Goal: Check status

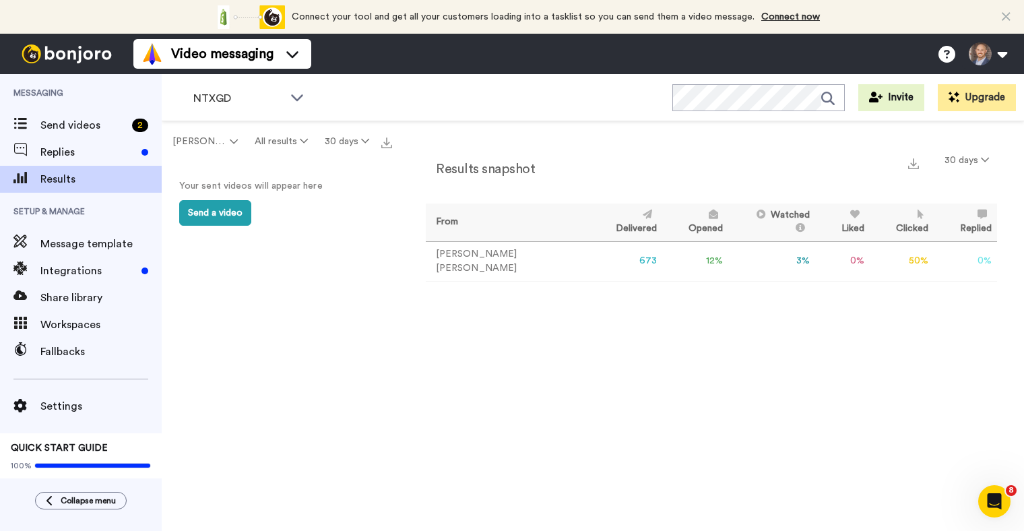
click at [811, 307] on div "Results snapshot 30 days From Delivered Opened Watched Liked Clicked Replied Fa…" at bounding box center [711, 329] width 625 height 416
